Goal: Task Accomplishment & Management: Use online tool/utility

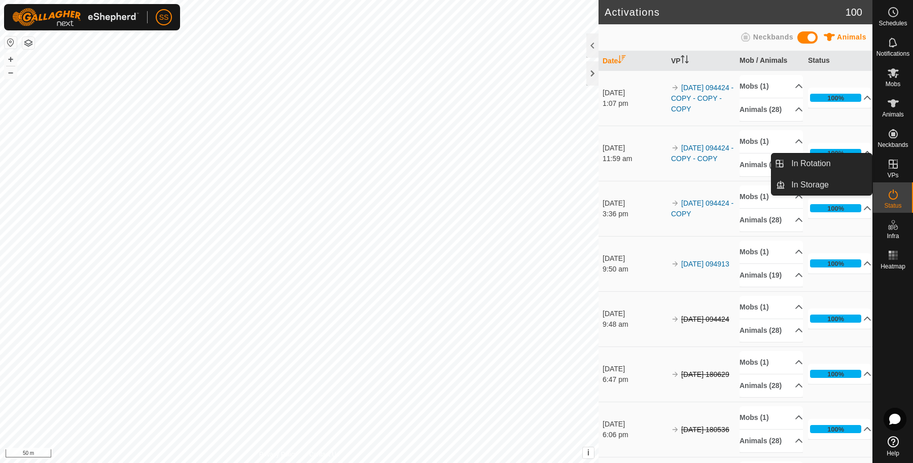
click at [895, 167] on icon at bounding box center [893, 164] width 12 height 12
click at [860, 158] on link "In Rotation" at bounding box center [828, 164] width 87 height 20
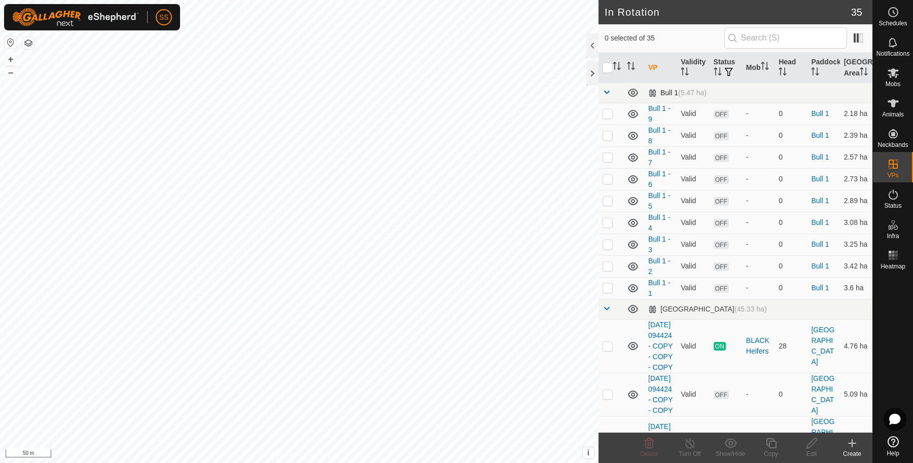
click at [605, 93] on td at bounding box center [610, 93] width 24 height 20
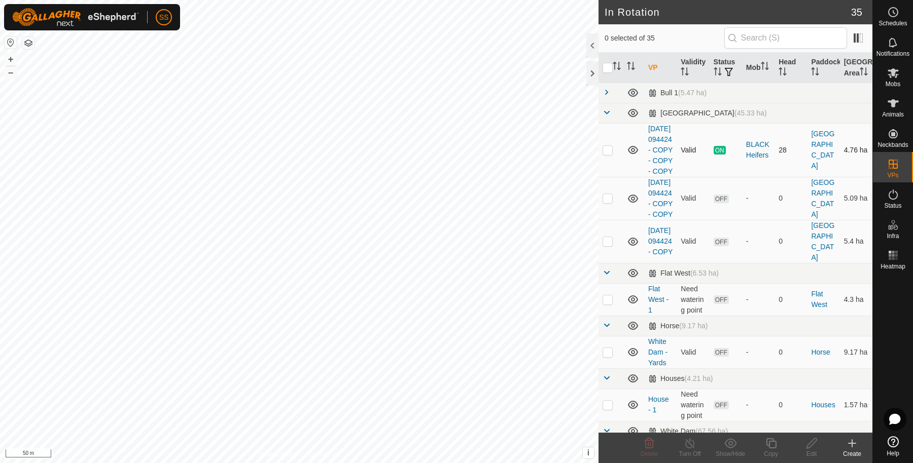
click at [609, 177] on td at bounding box center [610, 150] width 24 height 54
checkbox input "true"
click at [767, 448] on icon at bounding box center [771, 444] width 13 height 12
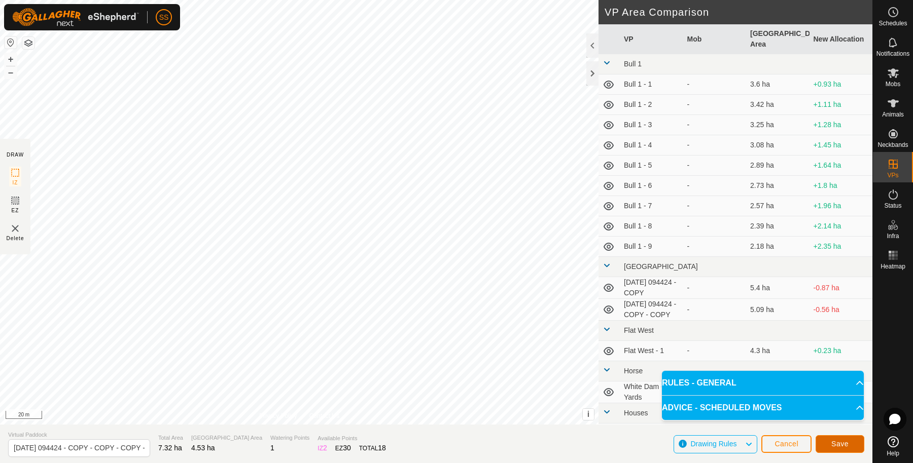
click at [854, 443] on button "Save" at bounding box center [839, 445] width 49 height 18
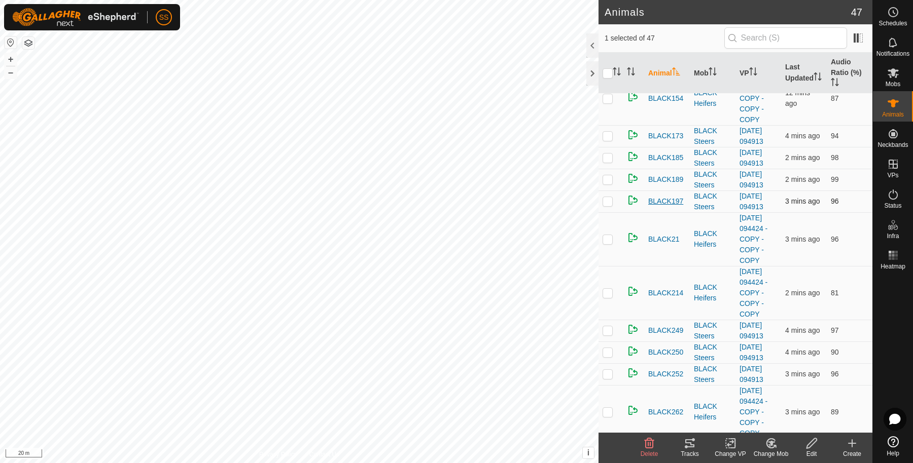
scroll to position [338, 0]
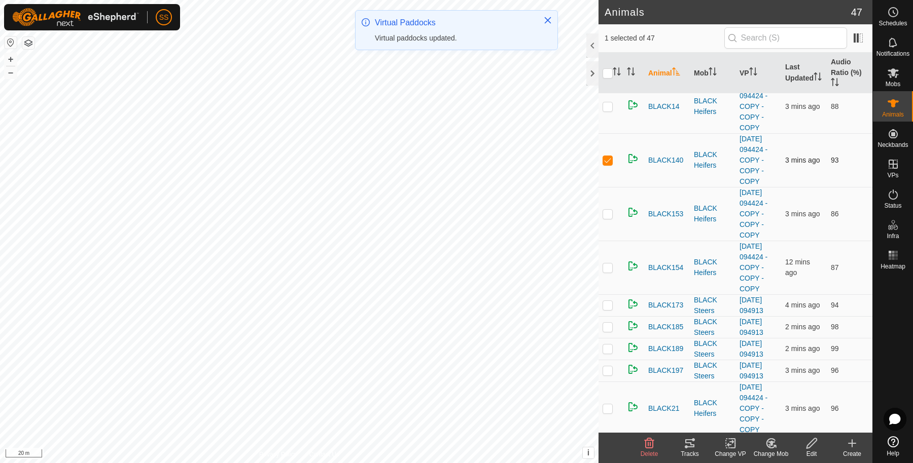
click at [605, 158] on p-checkbox at bounding box center [607, 160] width 10 height 8
checkbox input "false"
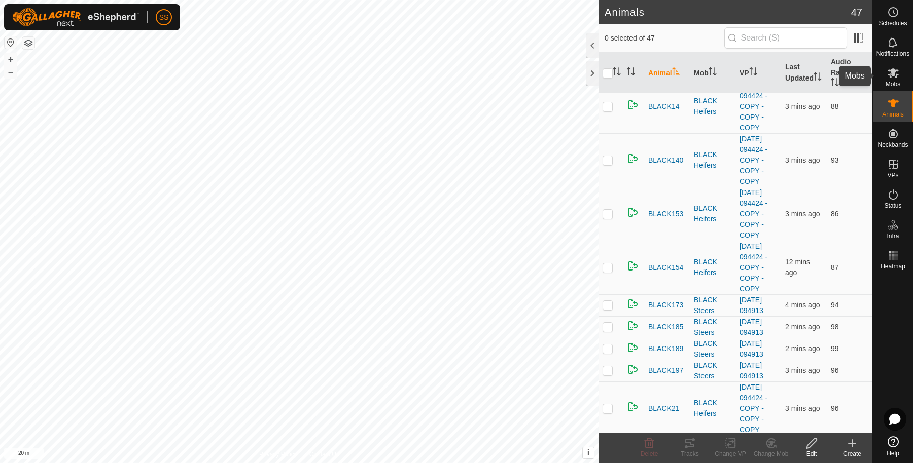
click at [900, 62] on div "Mobs" at bounding box center [893, 76] width 40 height 30
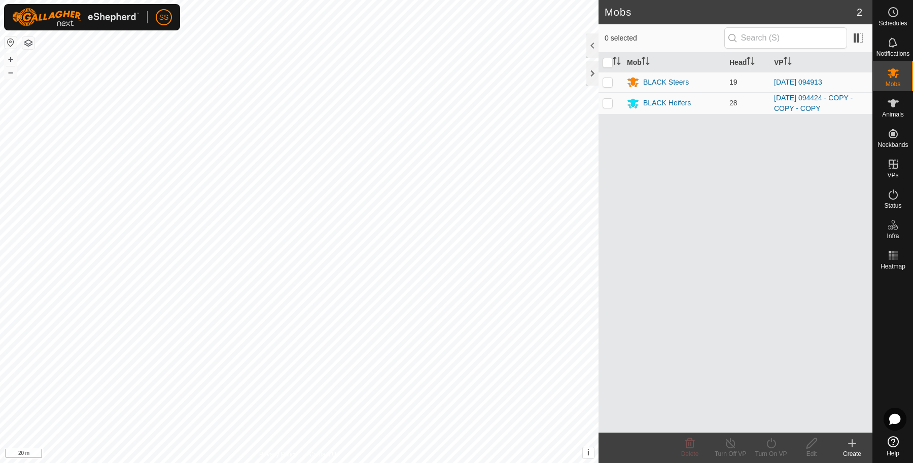
click at [607, 83] on p-checkbox at bounding box center [607, 82] width 10 height 8
checkbox input "true"
click at [606, 103] on p-checkbox at bounding box center [607, 103] width 10 height 8
checkbox input "true"
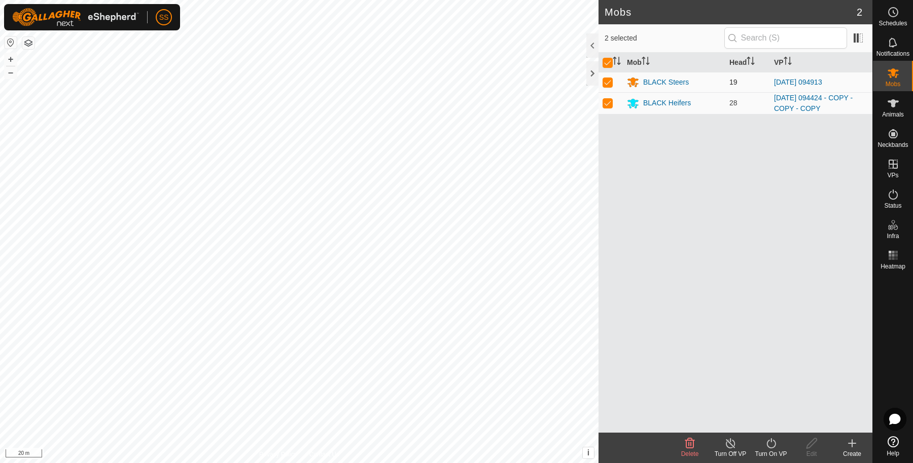
click at [607, 85] on p-checkbox at bounding box center [607, 82] width 10 height 8
checkbox input "false"
click at [766, 439] on icon at bounding box center [771, 444] width 13 height 12
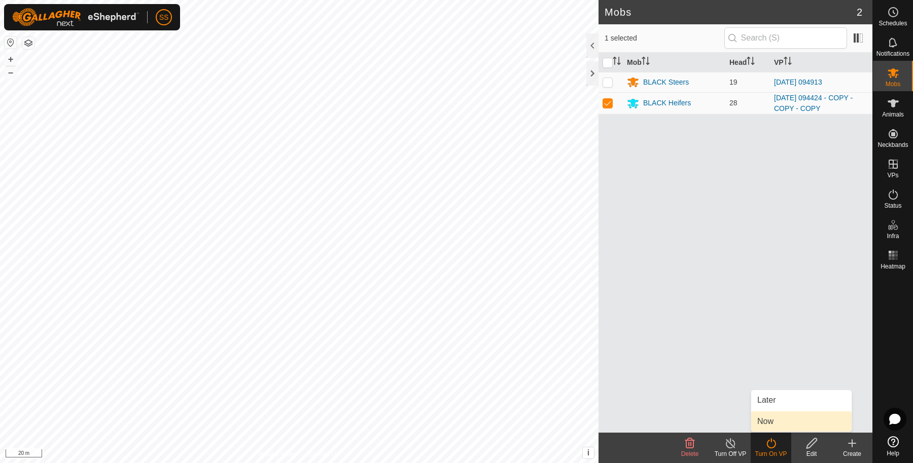
click at [771, 416] on link "Now" at bounding box center [801, 422] width 100 height 20
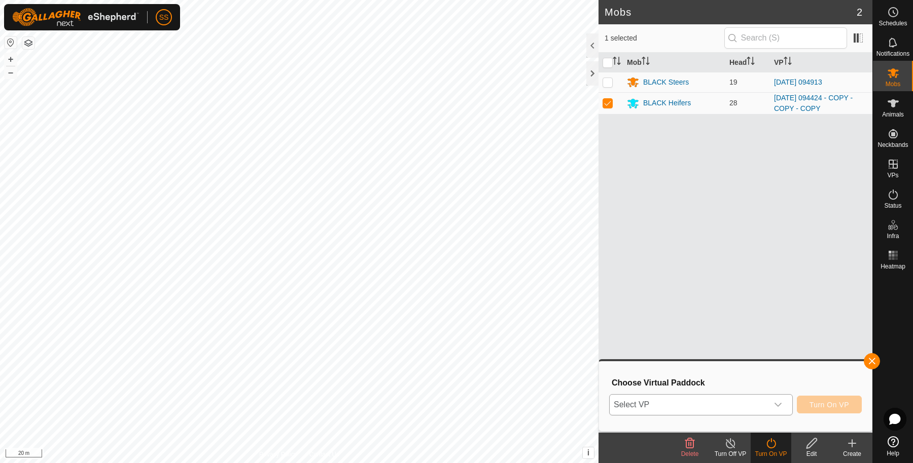
click at [739, 397] on span "Select VP" at bounding box center [688, 405] width 158 height 20
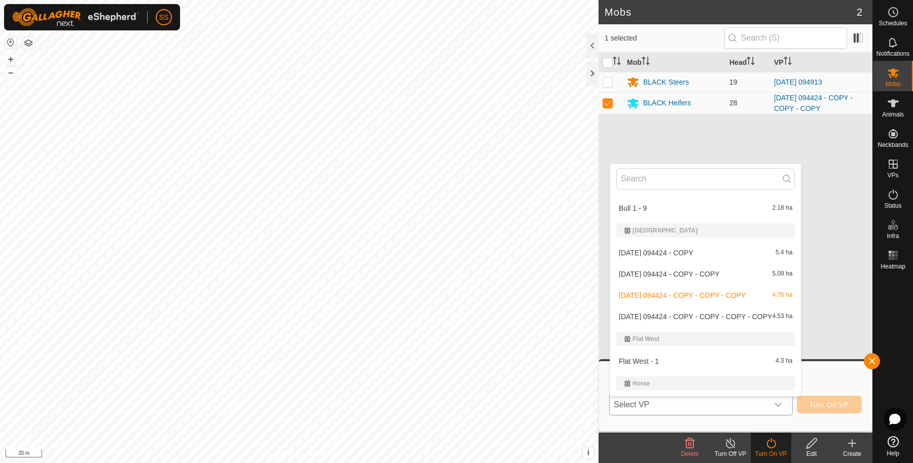
scroll to position [180, 0]
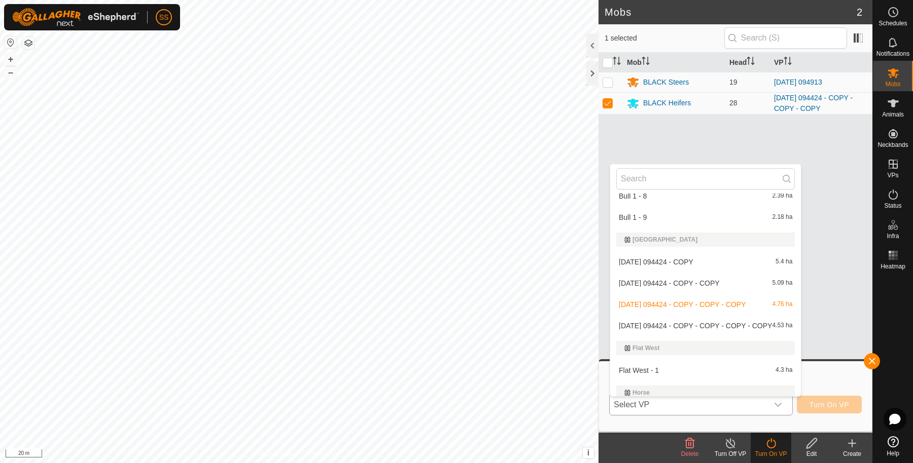
click at [720, 322] on li "[DATE] 094424 - COPY - COPY - COPY - COPY 4.53 ha" at bounding box center [705, 326] width 191 height 20
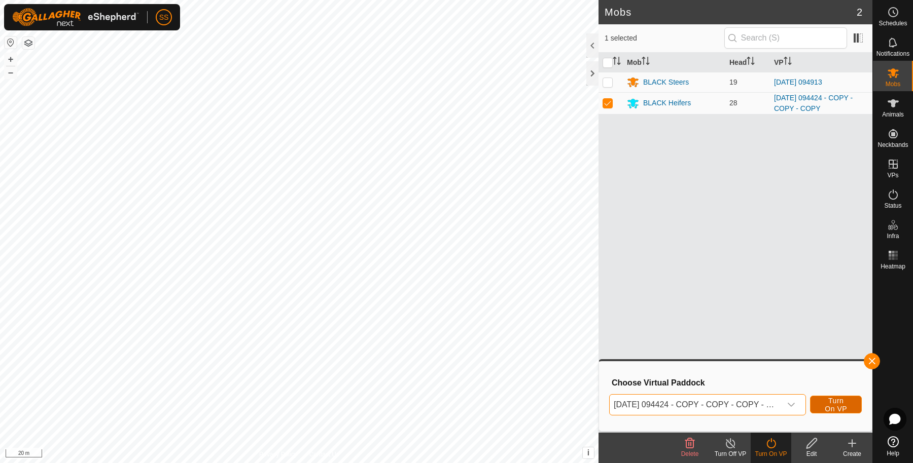
click at [844, 408] on span "Turn On VP" at bounding box center [835, 405] width 26 height 16
